Goal: Information Seeking & Learning: Learn about a topic

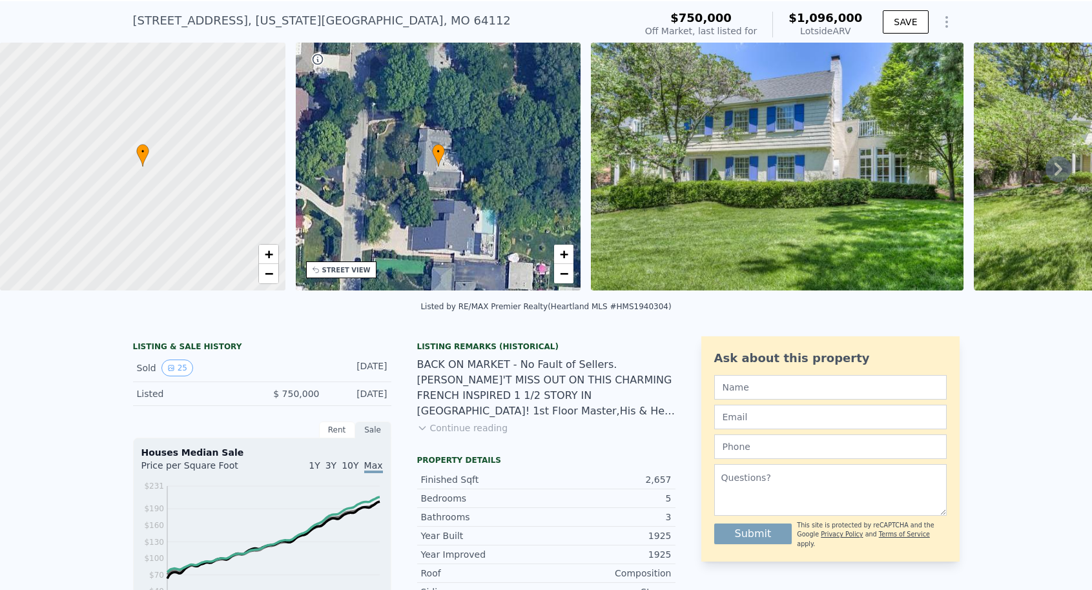
scroll to position [39, 0]
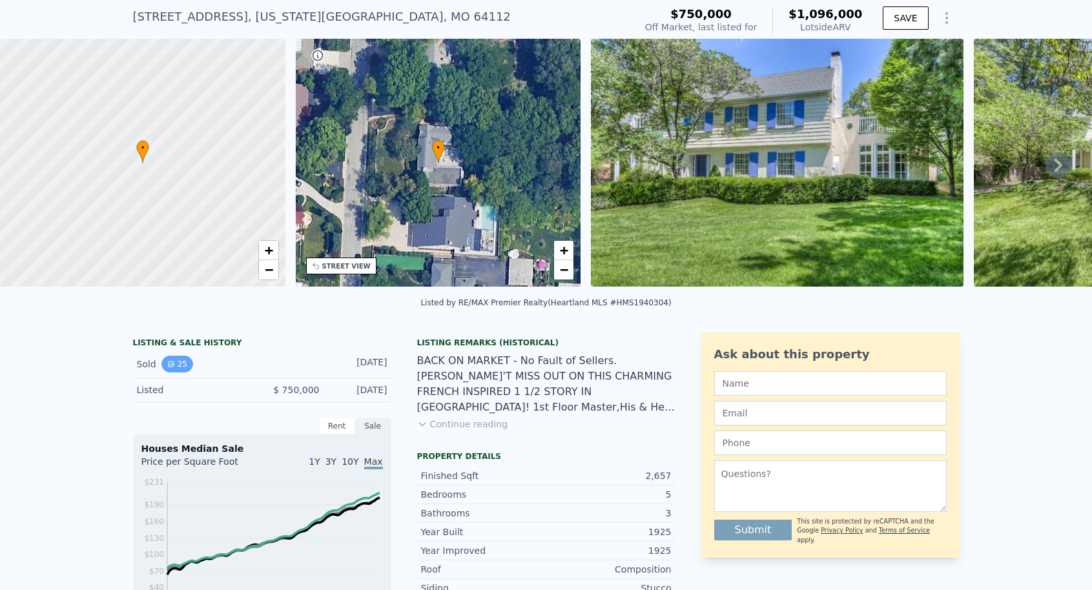
click at [172, 360] on icon "View historical data" at bounding box center [171, 364] width 8 height 8
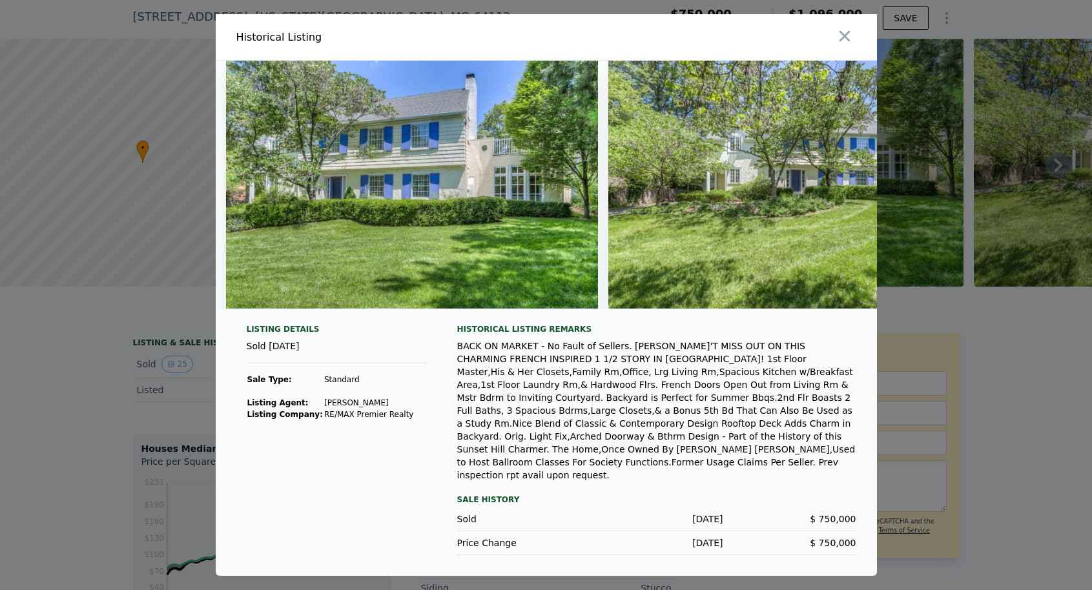
scroll to position [0, 0]
click at [348, 183] on img at bounding box center [412, 185] width 372 height 248
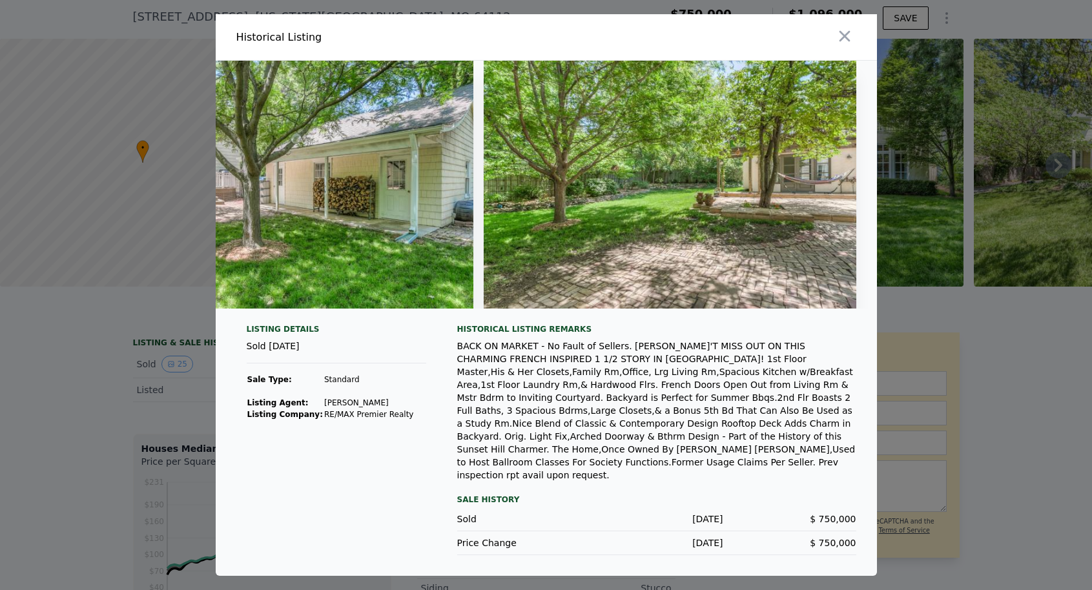
scroll to position [0, 8927]
click at [586, 461] on div "BACK ON MARKET - No Fault of Sellers. [PERSON_NAME]'T MISS OUT ON THIS CHARMING…" at bounding box center [656, 411] width 399 height 142
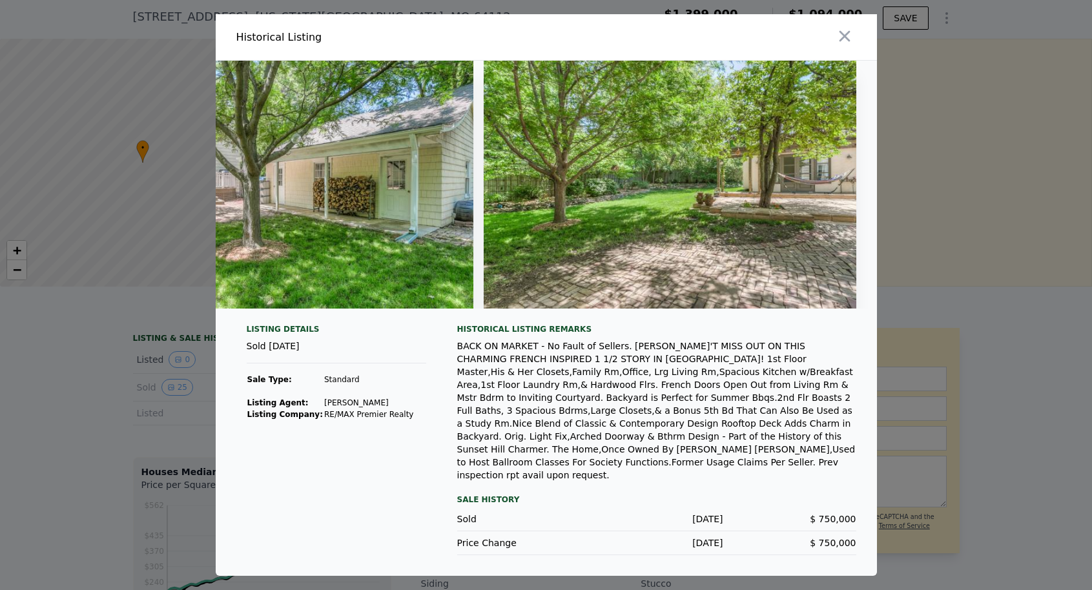
type input "$ 1,094,000"
type input "3"
type input "1897"
type input "-$ 486,665"
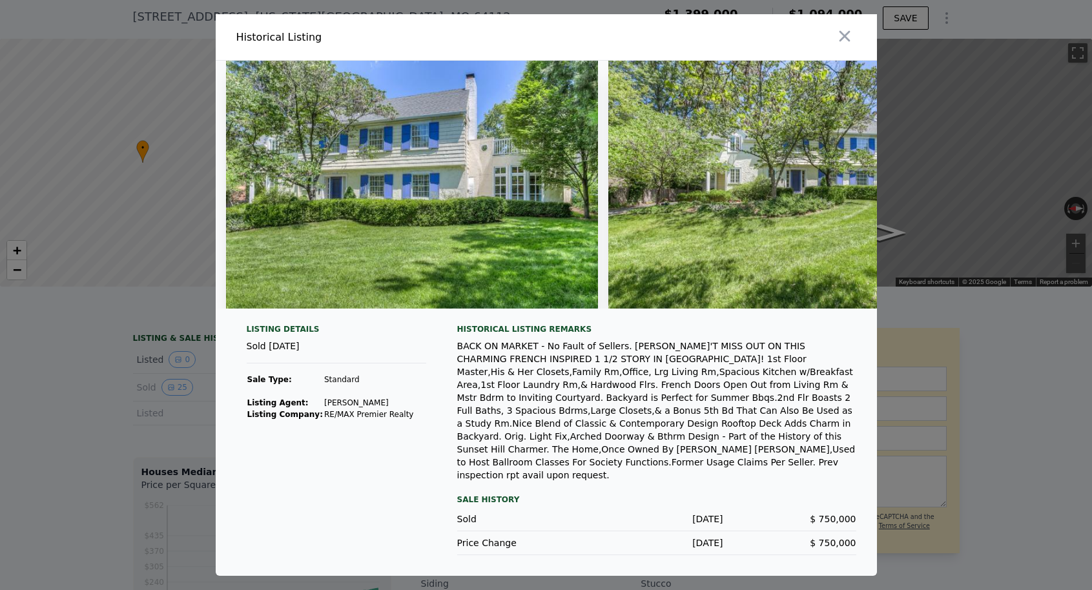
scroll to position [0, 0]
click at [93, 414] on div at bounding box center [546, 295] width 1092 height 590
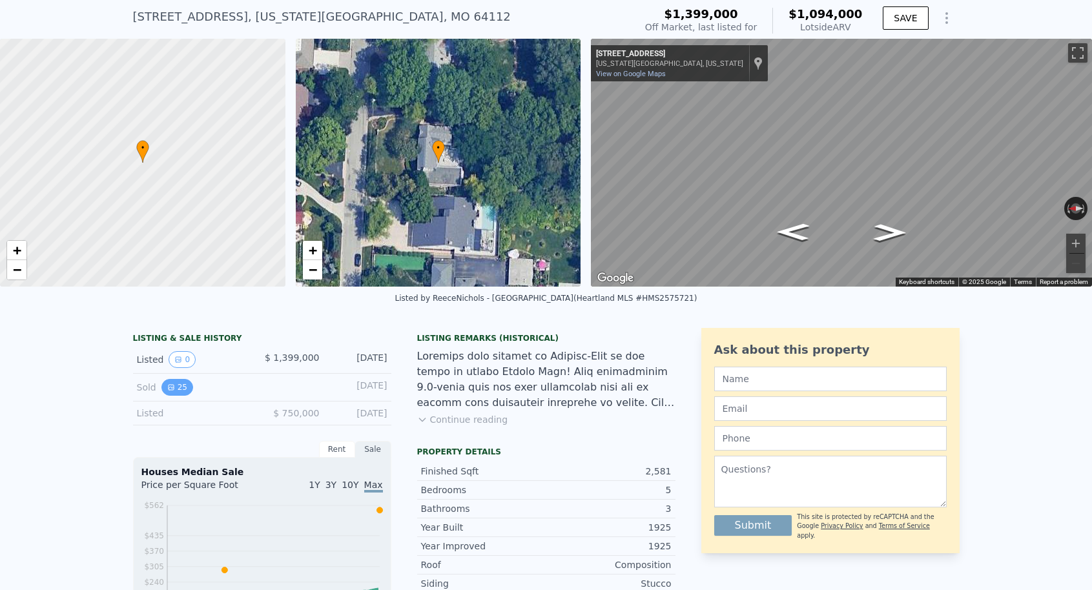
click at [179, 391] on button "25" at bounding box center [177, 387] width 32 height 17
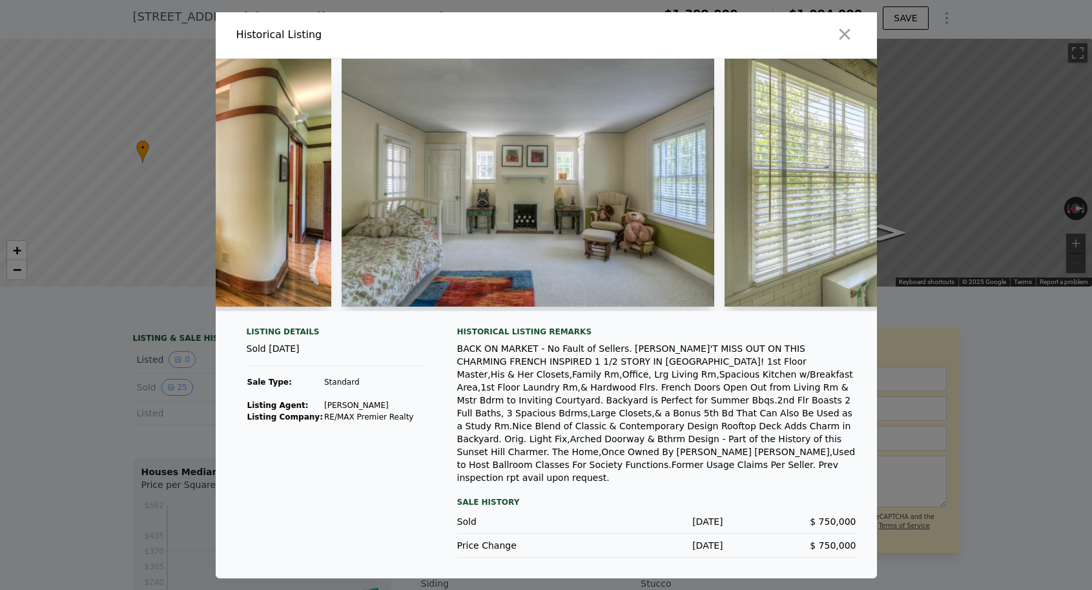
scroll to position [0, 6133]
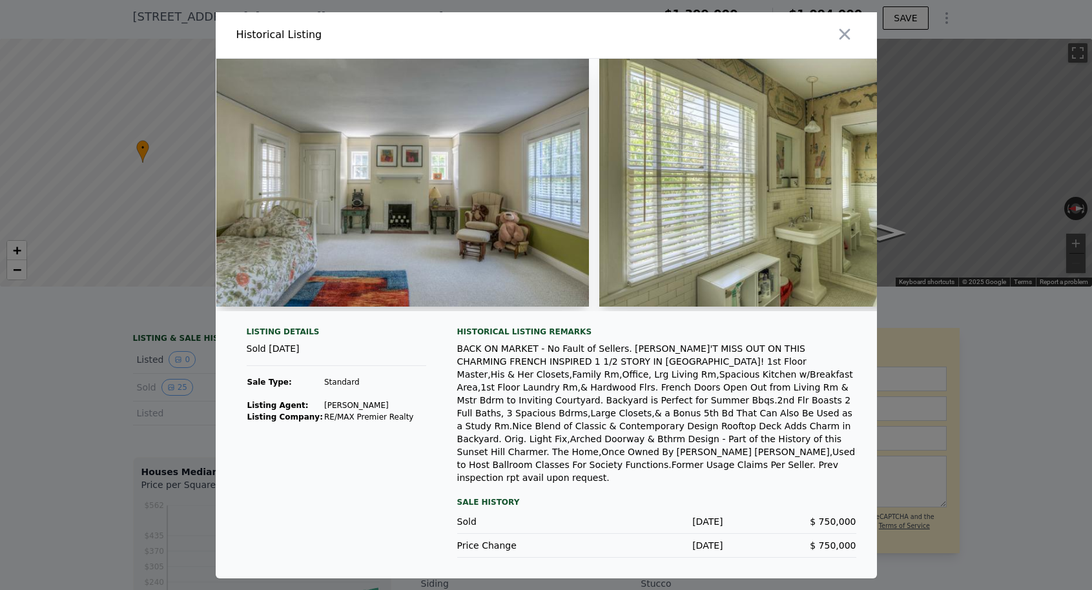
click at [69, 383] on div at bounding box center [546, 295] width 1092 height 590
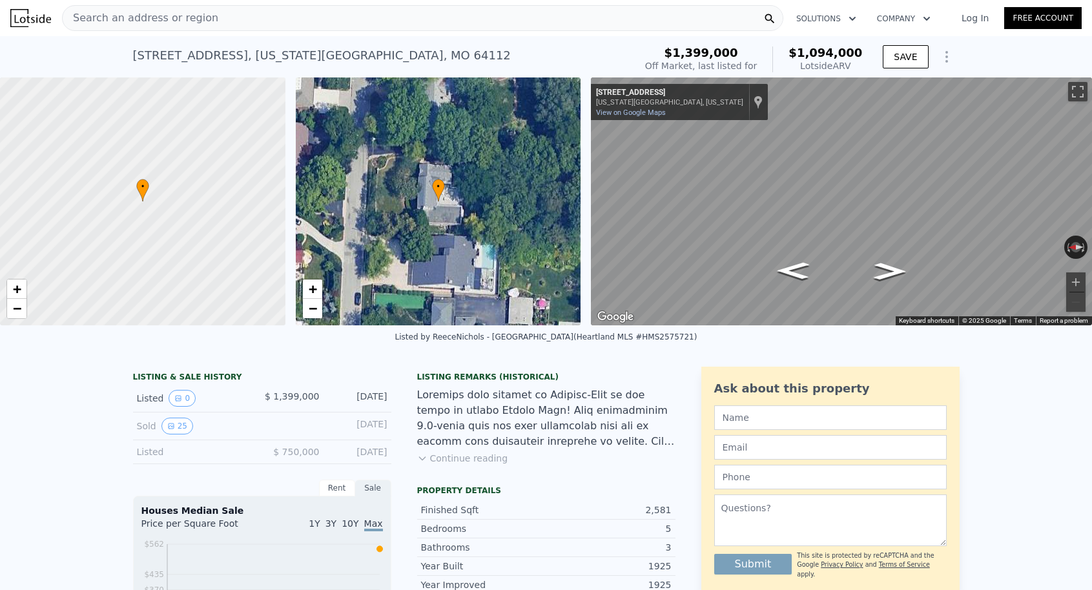
scroll to position [0, 0]
click at [227, 55] on div "[STREET_ADDRESS][US_STATE]" at bounding box center [322, 55] width 378 height 18
copy div "[STREET_ADDRESS][US_STATE] Sold [DATE] for $1.399m (~ARV $1.094m )"
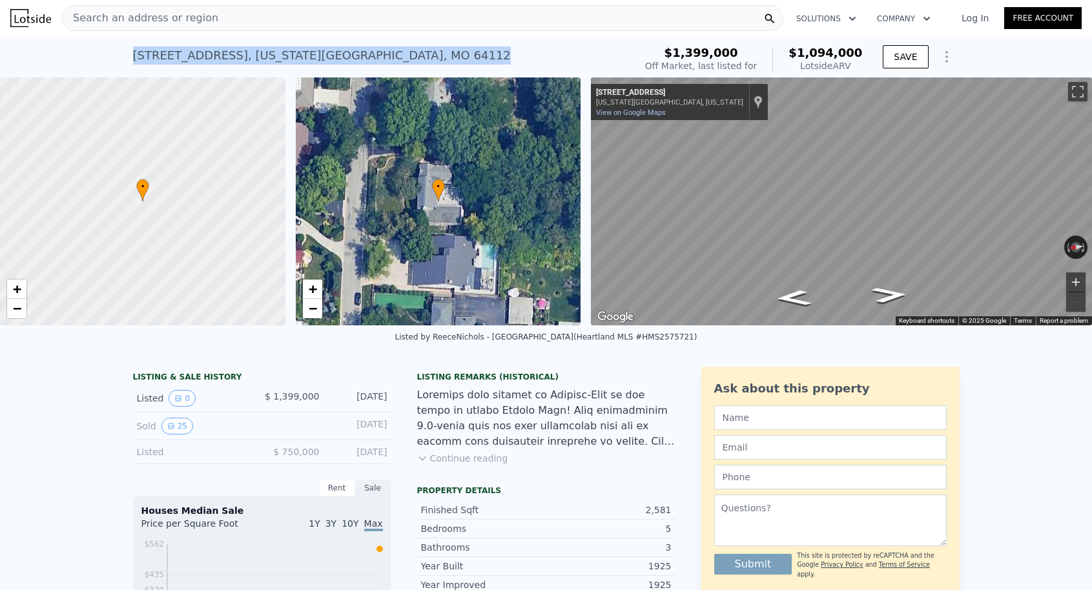
click at [1079, 283] on button "Zoom in" at bounding box center [1075, 281] width 19 height 19
click at [1079, 285] on button "Zoom in" at bounding box center [1075, 281] width 19 height 19
